Goal: Information Seeking & Learning: Find specific fact

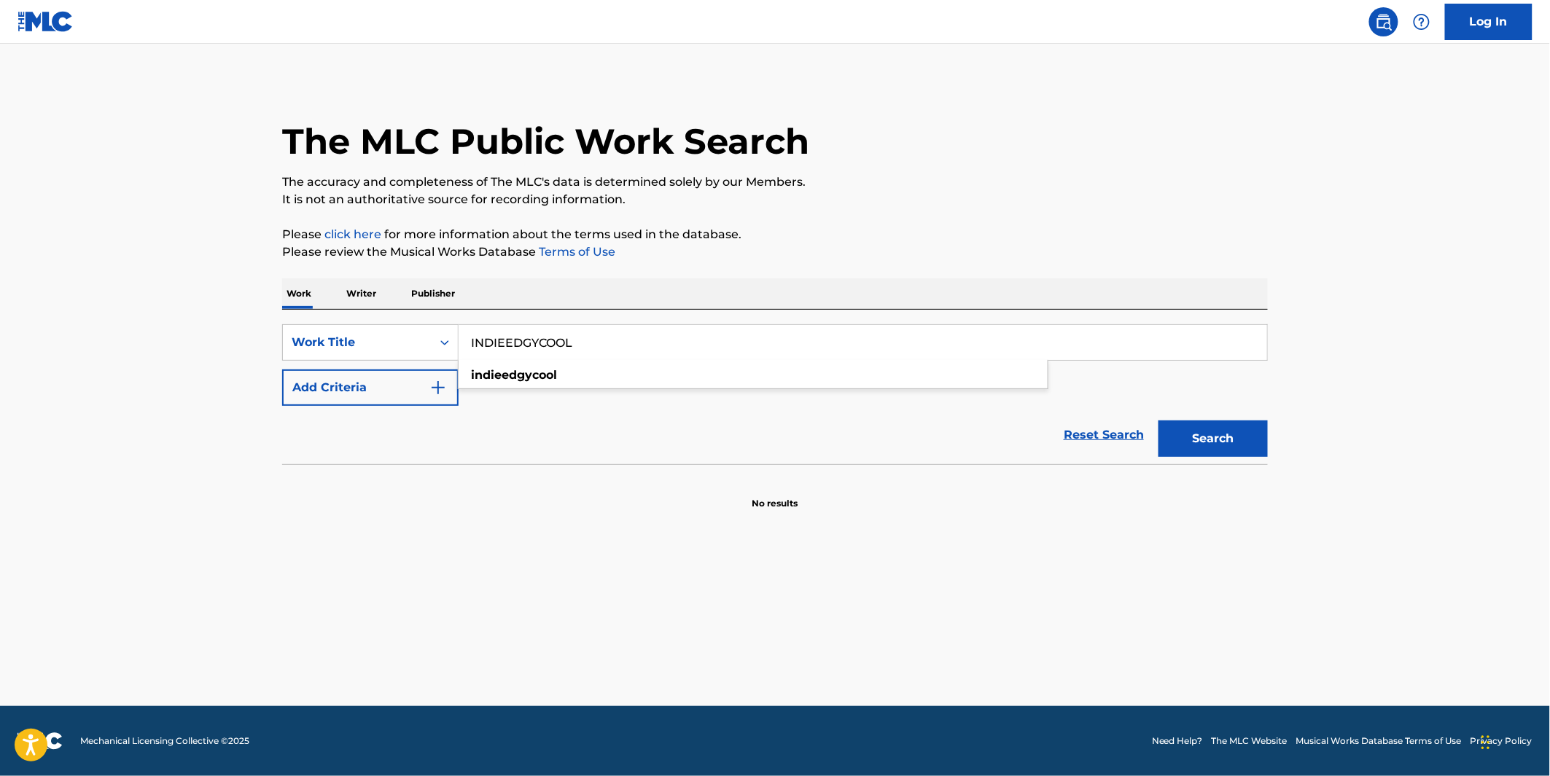
type input "INDIEEDGYCOOL"
click at [1214, 432] on button "Search" at bounding box center [1212, 439] width 109 height 36
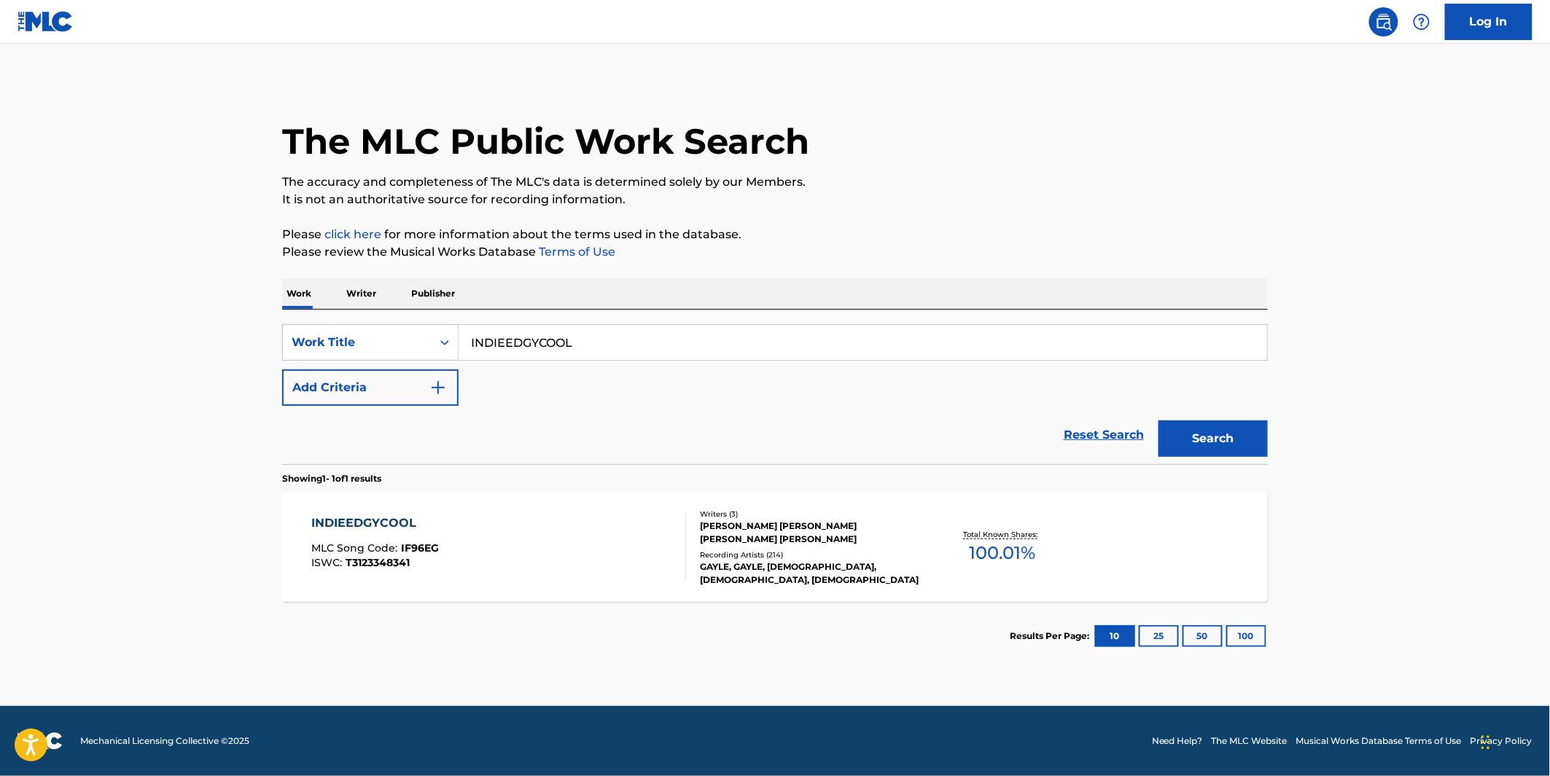
click at [617, 560] on div "INDIEEDGYCOOL MLC Song Code : IF96EG ISWC : T3123348341" at bounding box center [499, 548] width 375 height 66
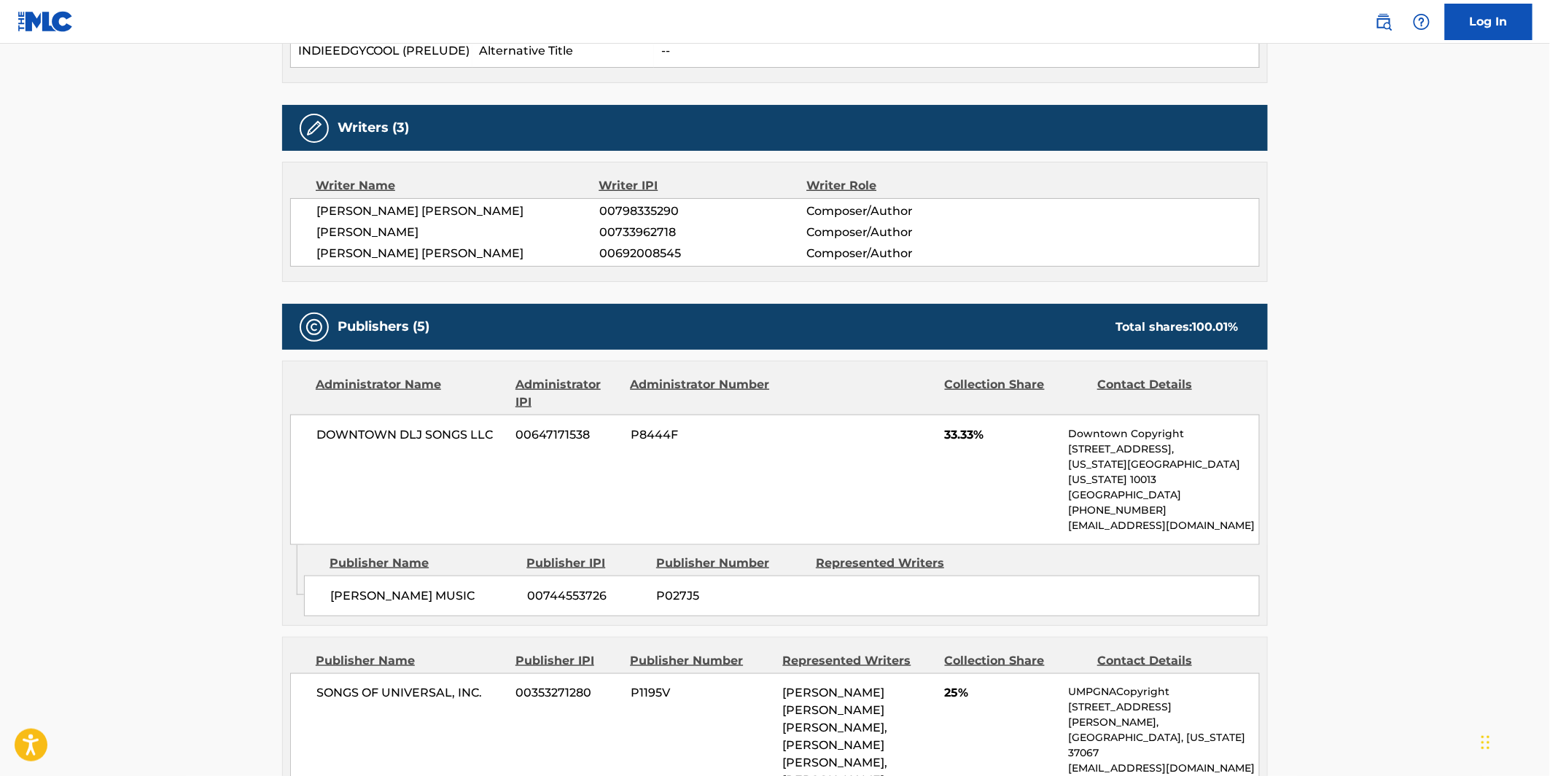
scroll to position [647, 0]
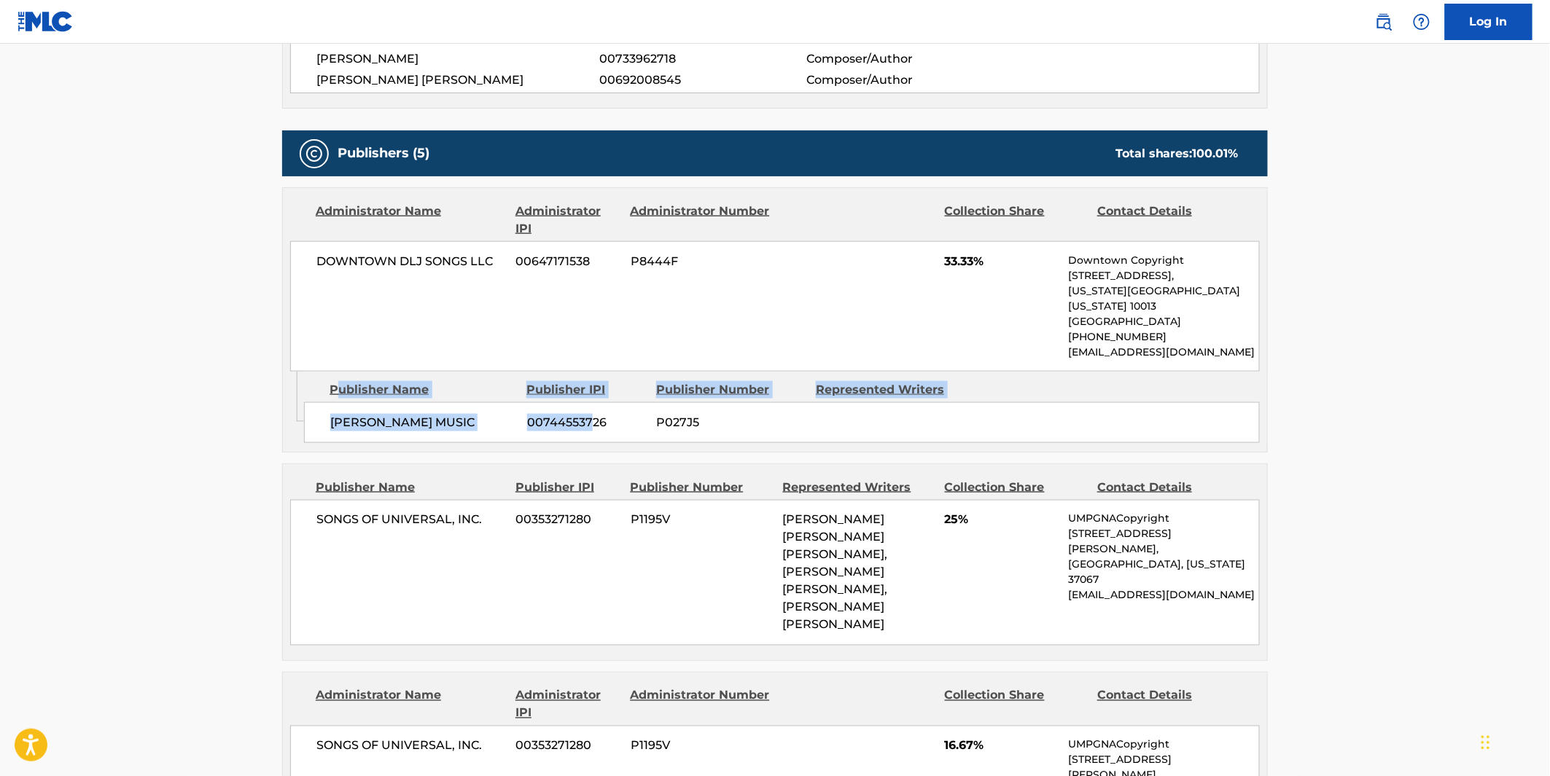
drag, startPoint x: 339, startPoint y: 377, endPoint x: 594, endPoint y: 388, distance: 255.4
click at [594, 388] on div "Publisher Name Publisher IPI Publisher Number Represented Writers [PERSON_NAME]…" at bounding box center [785, 408] width 963 height 73
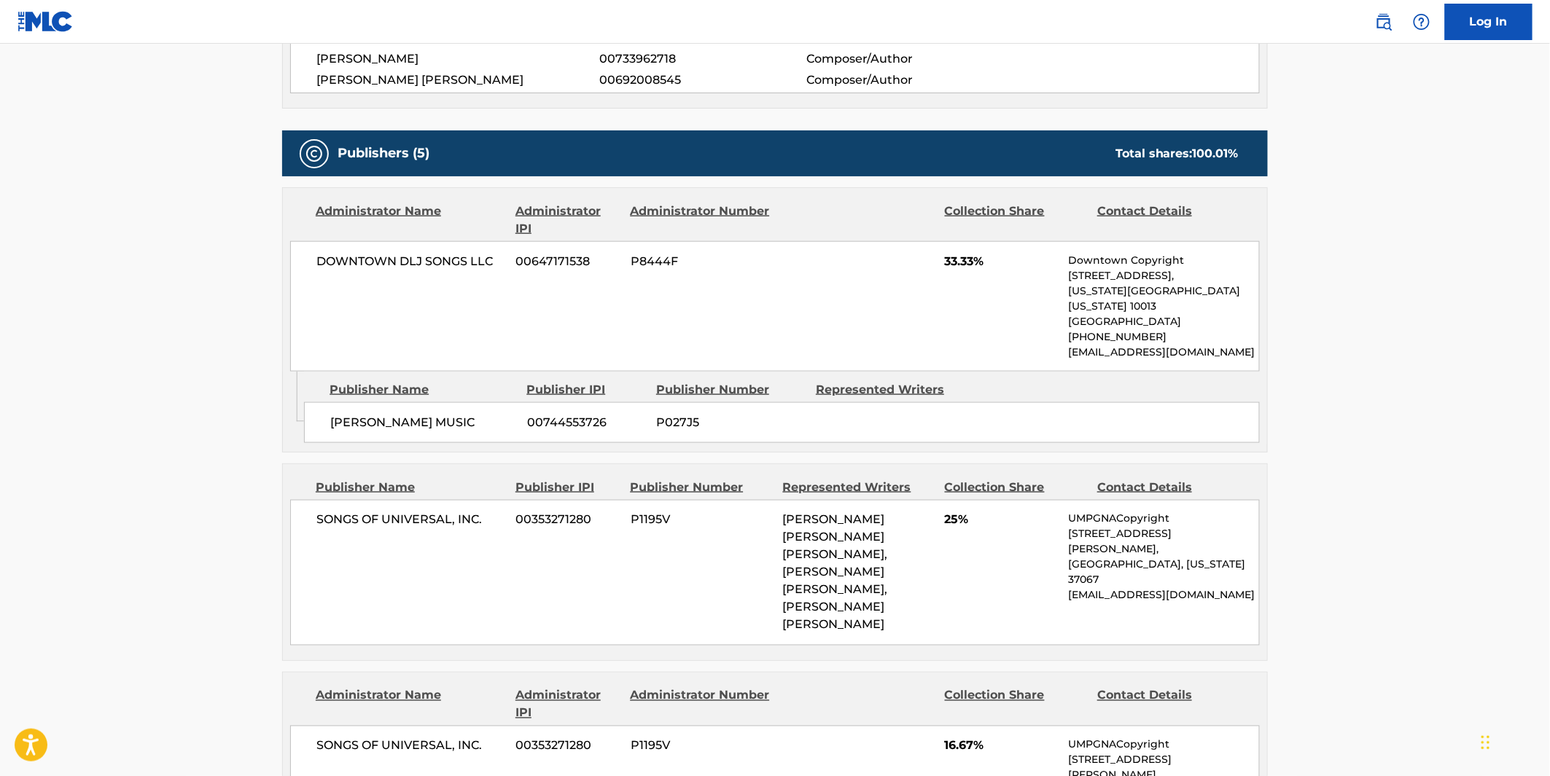
drag, startPoint x: 636, startPoint y: 496, endPoint x: 653, endPoint y: 490, distance: 17.7
click at [637, 500] on div "SONGS OF UNIVERSAL, INC. 00353271280 P1195V [PERSON_NAME] [PERSON_NAME] [PERSON…" at bounding box center [774, 573] width 969 height 146
drag, startPoint x: 267, startPoint y: 442, endPoint x: 265, endPoint y: 373, distance: 68.6
